Goal: Information Seeking & Learning: Learn about a topic

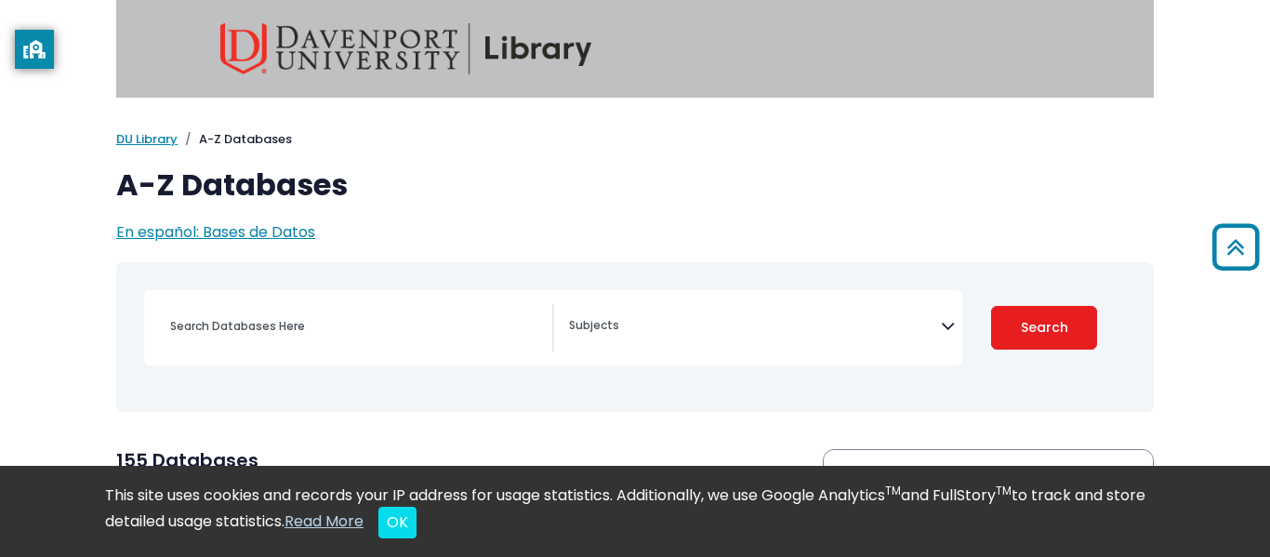
select select "Database Subject Filter"
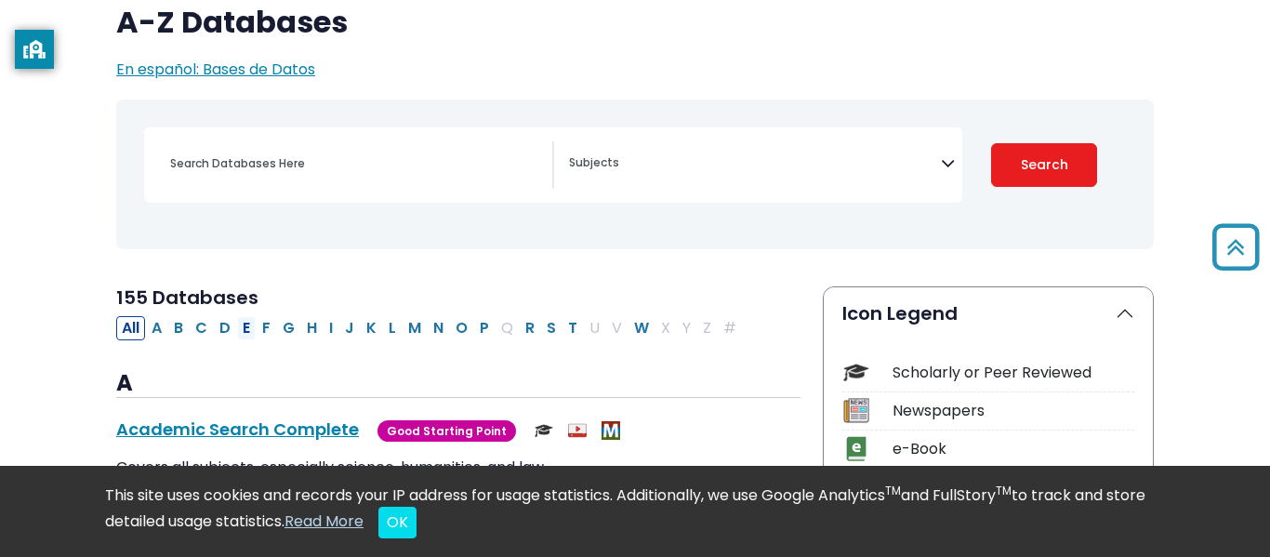
scroll to position [154, 0]
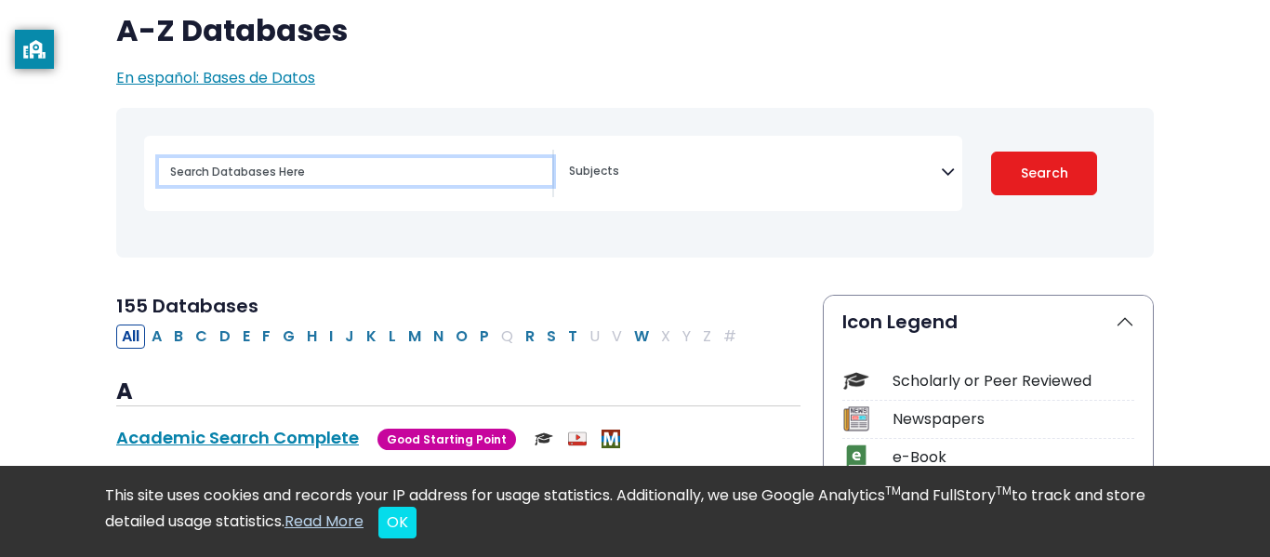
click at [219, 171] on input "Search database by title or keyword" at bounding box center [355, 171] width 393 height 27
type input "[MEDICAL_DATA]"
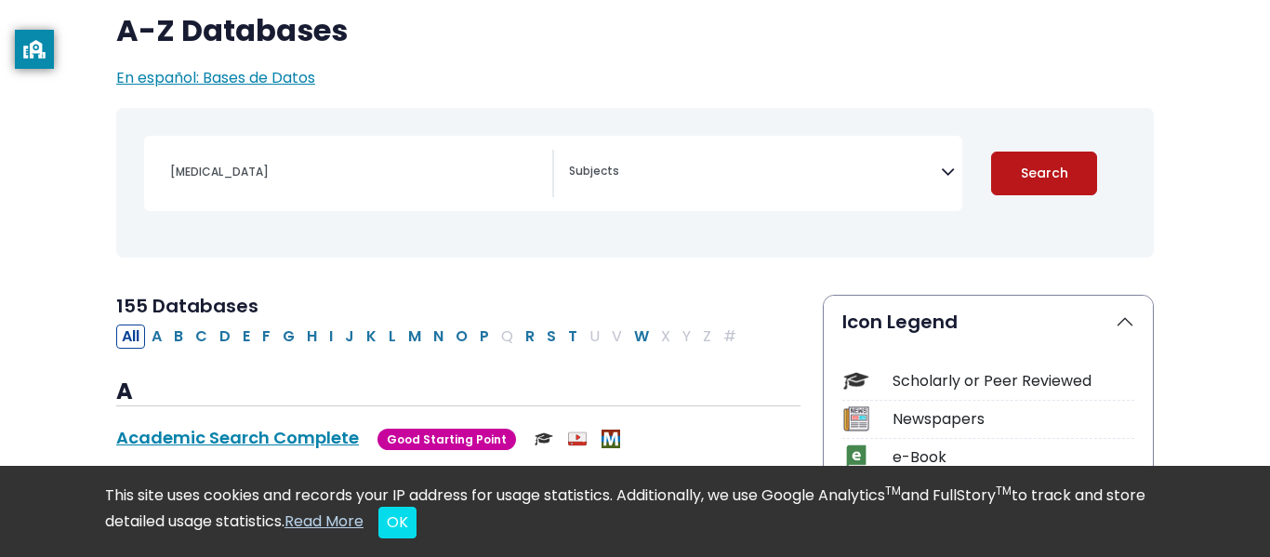
click at [1051, 187] on button "Search" at bounding box center [1044, 174] width 106 height 44
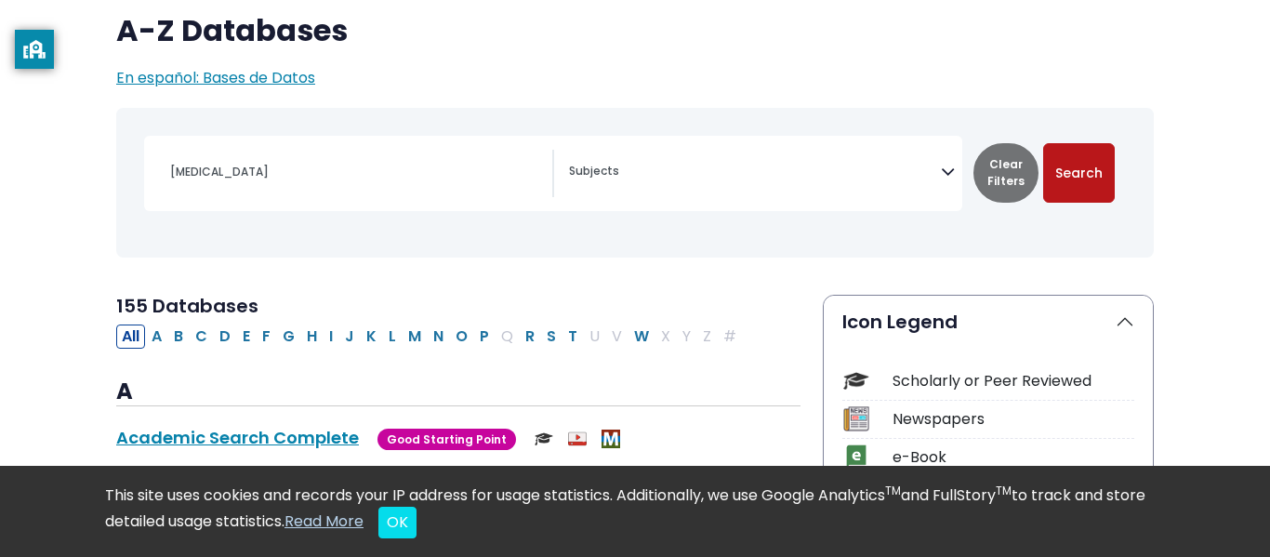
select select "Database Subject Filter"
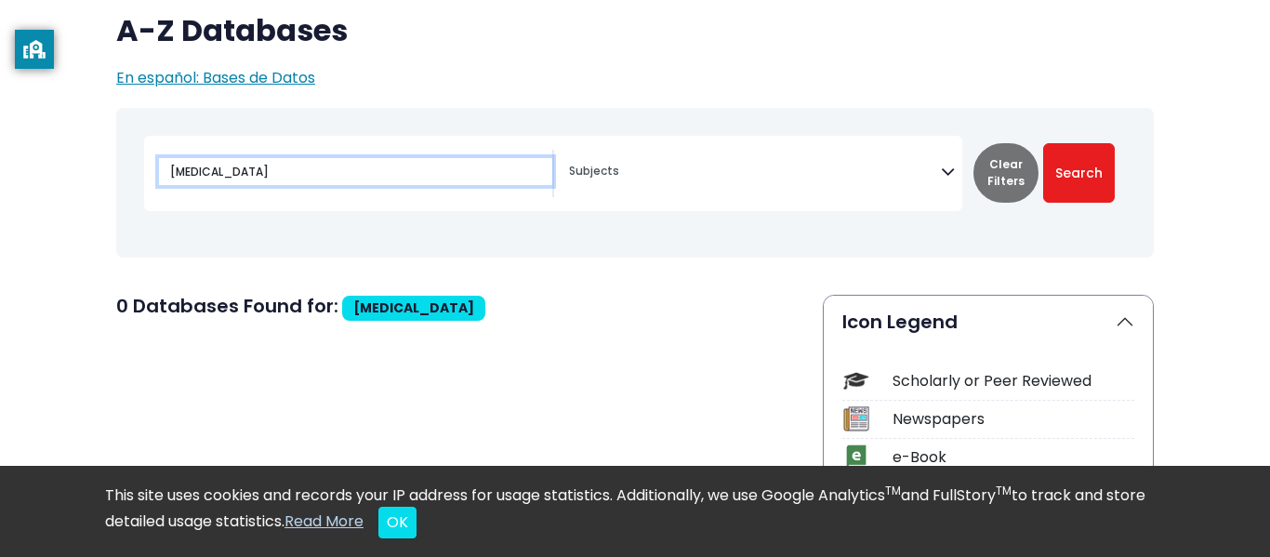
drag, startPoint x: 496, startPoint y: 177, endPoint x: 0, endPoint y: 135, distance: 498.1
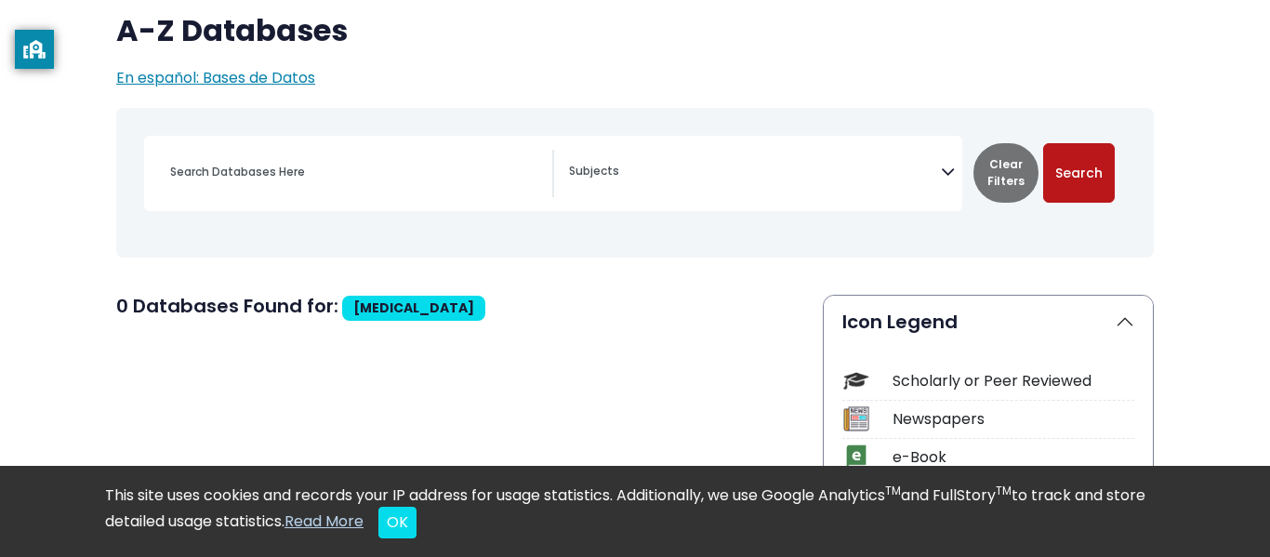
click at [1080, 178] on button "Search" at bounding box center [1079, 172] width 72 height 59
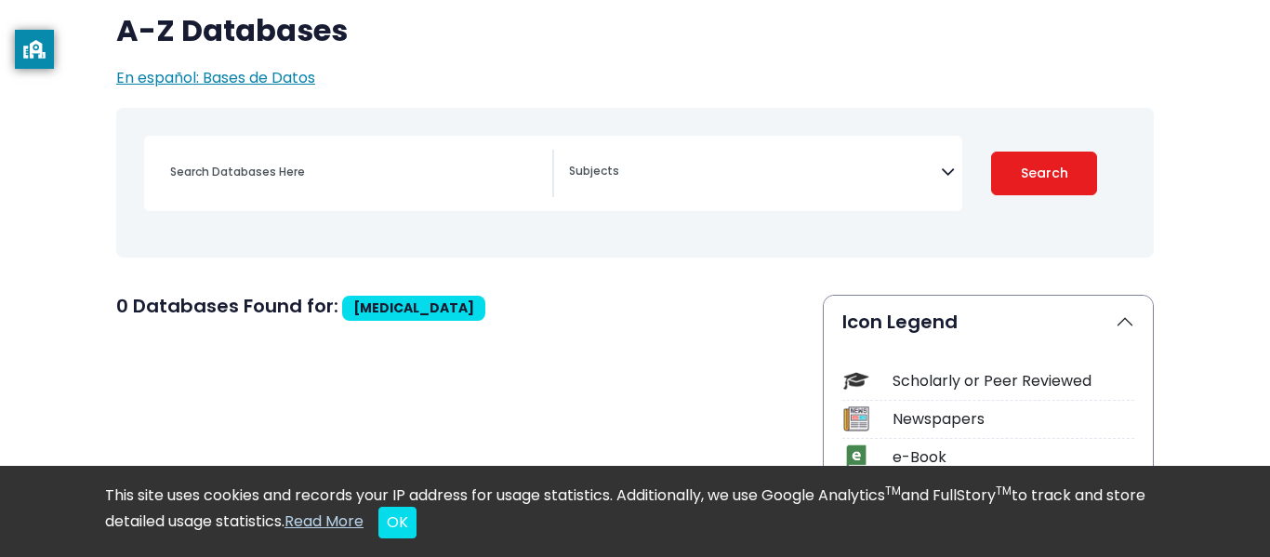
select select "Database Subject Filter"
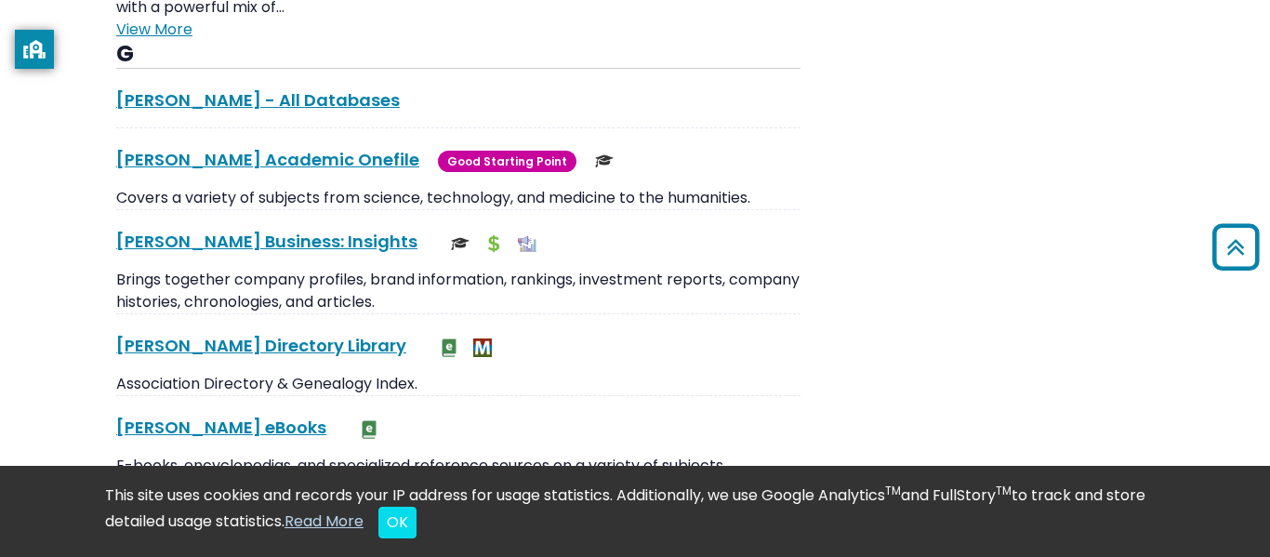
scroll to position [3628, 0]
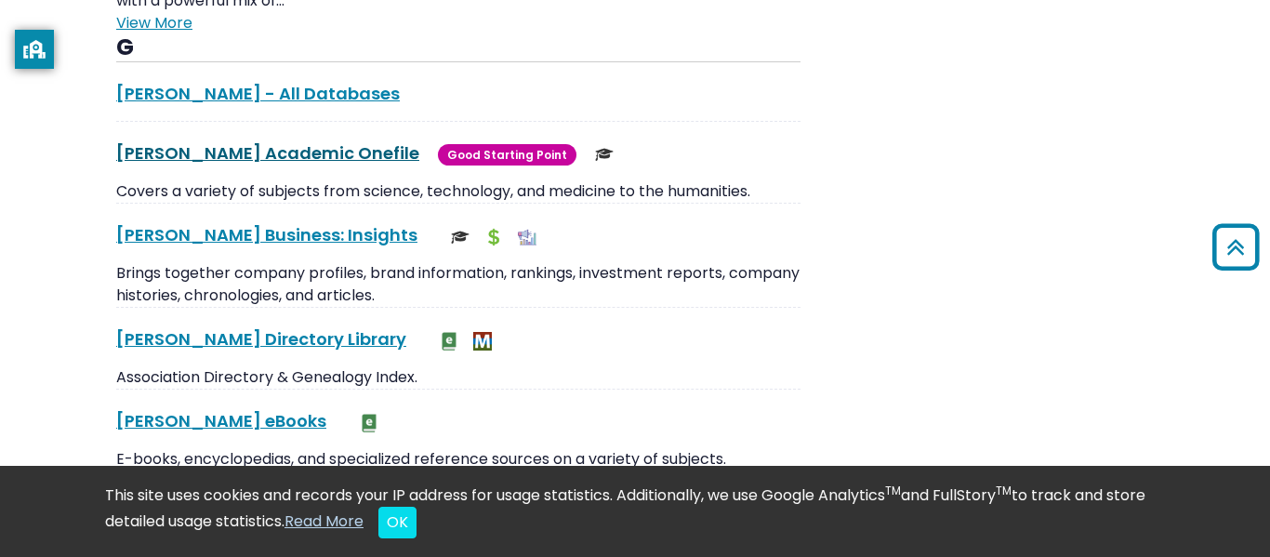
click at [220, 141] on link "[PERSON_NAME] Academic Onefile This link opens in a new window" at bounding box center [267, 152] width 303 height 23
